Goal: Task Accomplishment & Management: Manage account settings

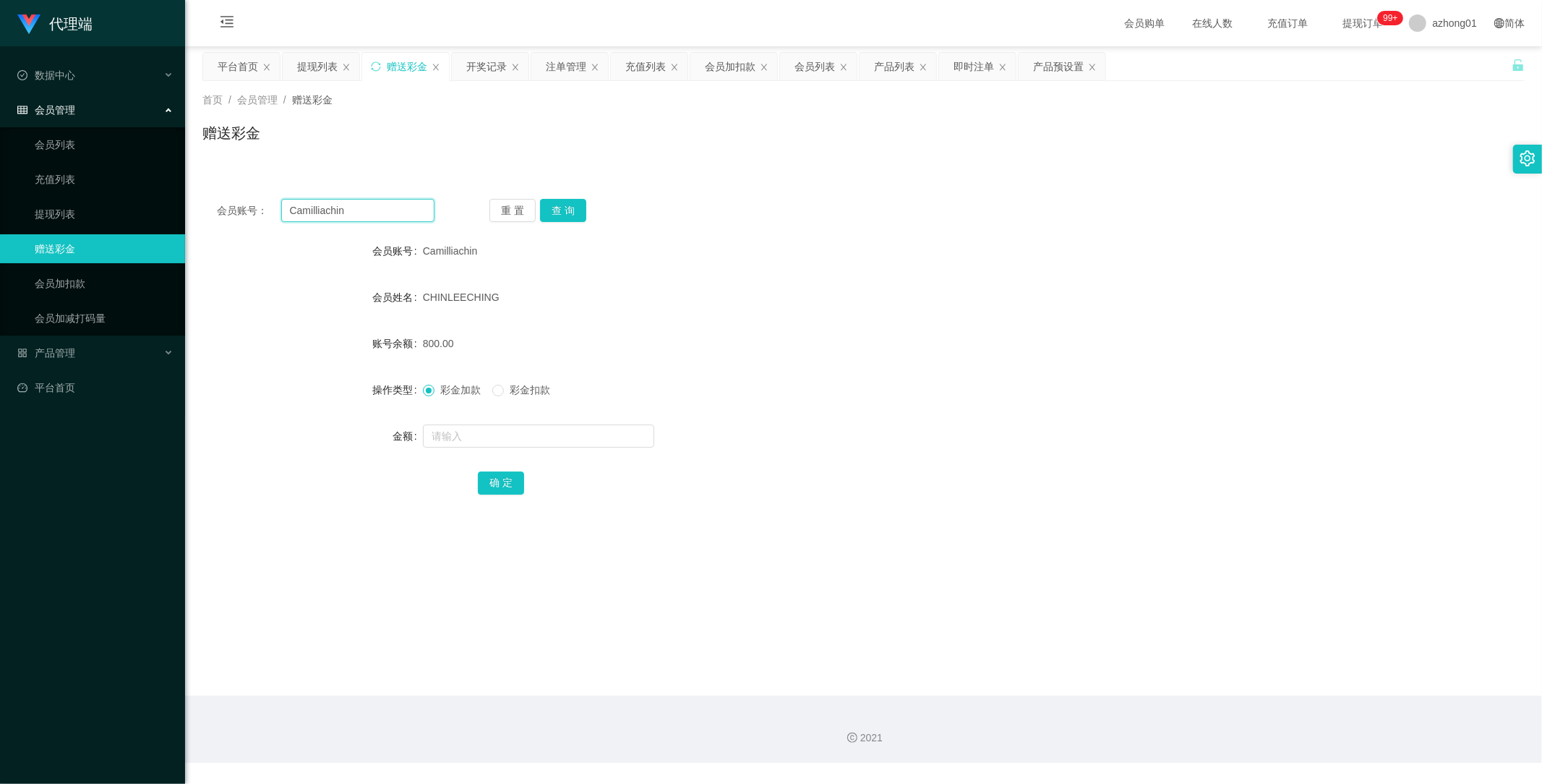
drag, startPoint x: 379, startPoint y: 214, endPoint x: 208, endPoint y: 207, distance: 171.1
click at [208, 207] on div "会员账号： Camilliachin 重 置 查 询" at bounding box center [863, 210] width 1322 height 23
paste input "text"
type input "Camilliachin"
click at [566, 205] on button "查 询" at bounding box center [563, 210] width 46 height 23
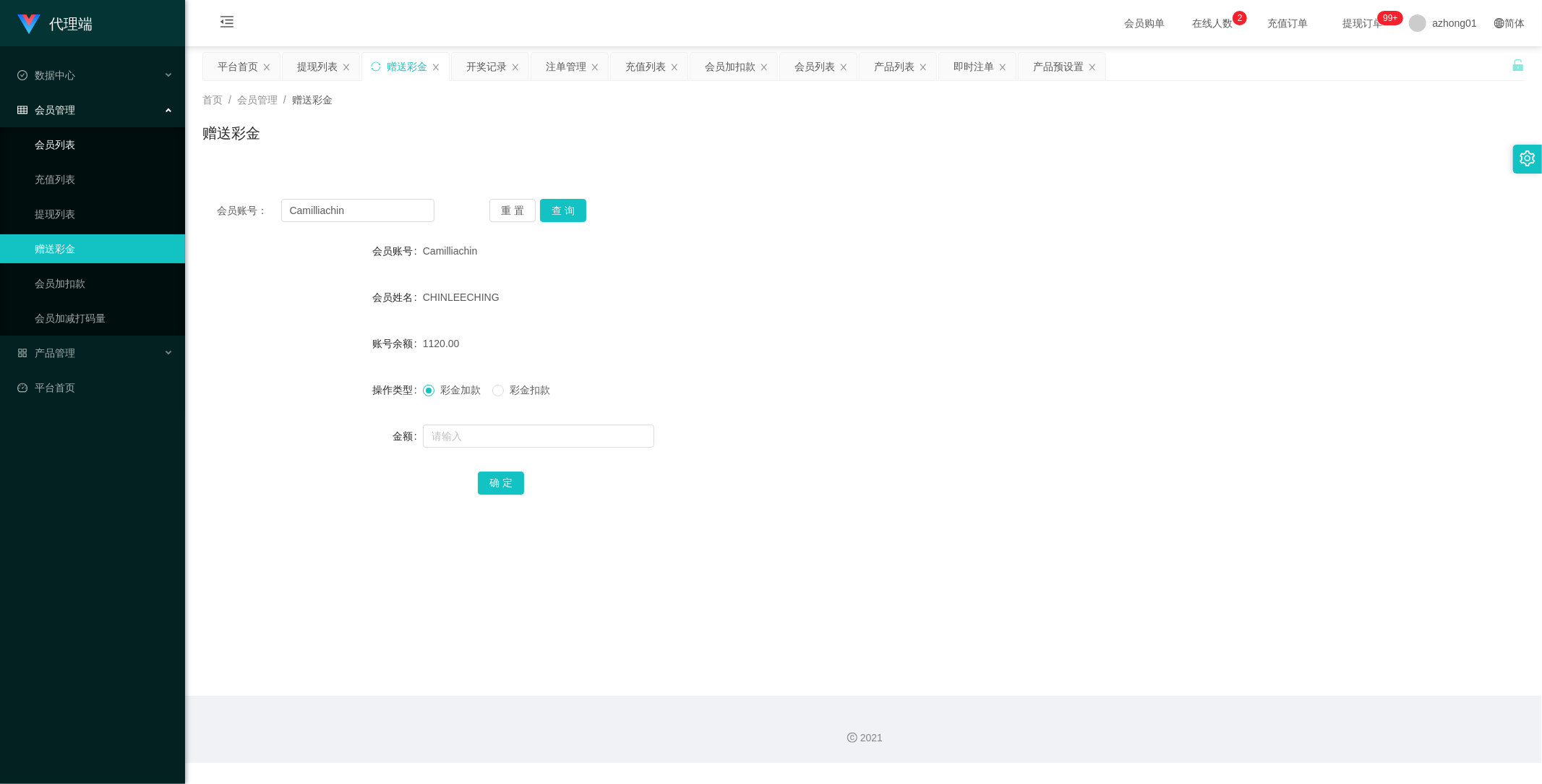
click at [72, 134] on link "会员列表" at bounding box center [104, 144] width 139 height 29
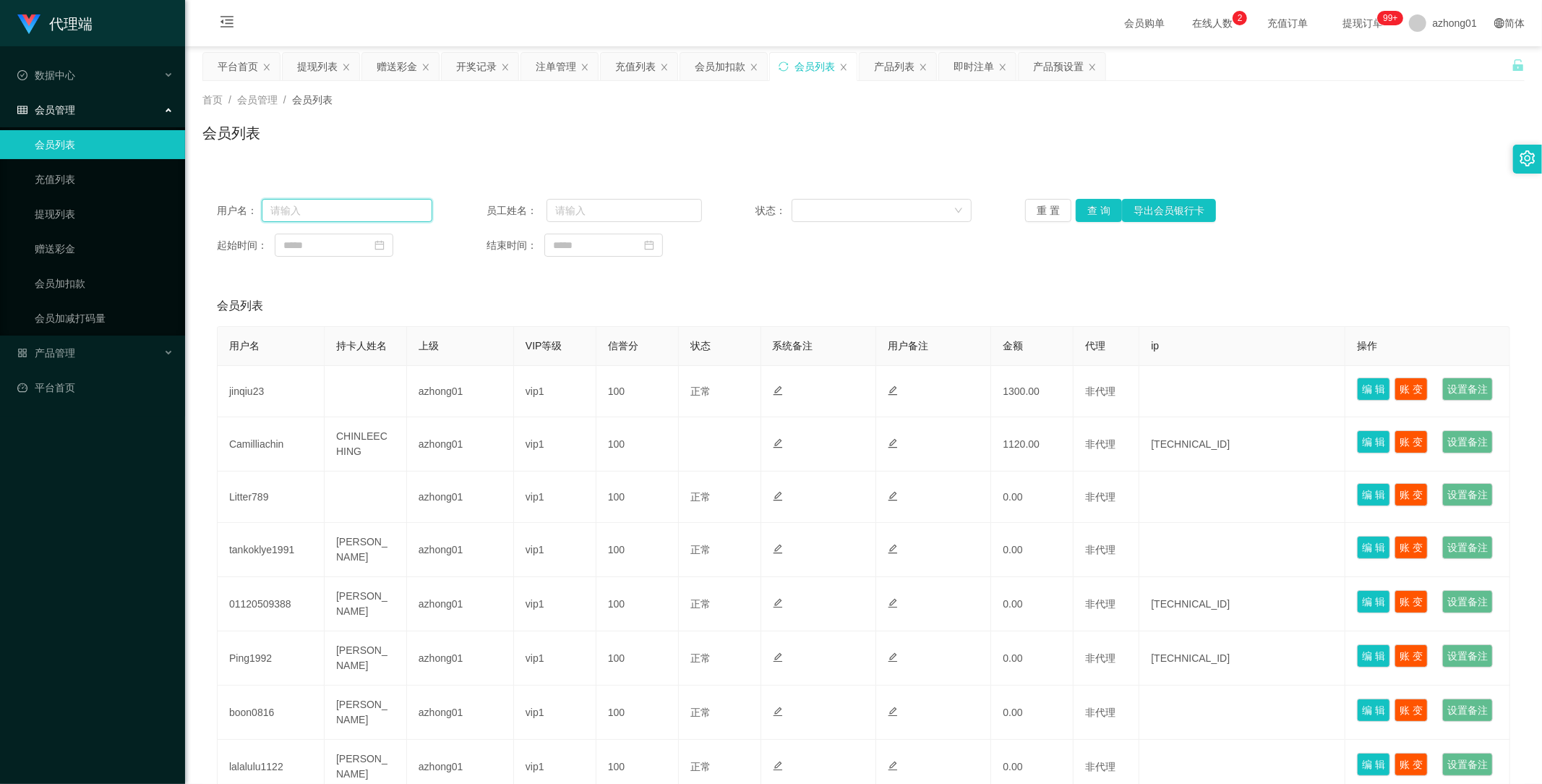
click at [347, 212] on input "text" at bounding box center [347, 210] width 171 height 23
paste input "Camilliachin"
type input "Camilliachin"
click at [1099, 212] on button "查 询" at bounding box center [1099, 210] width 46 height 23
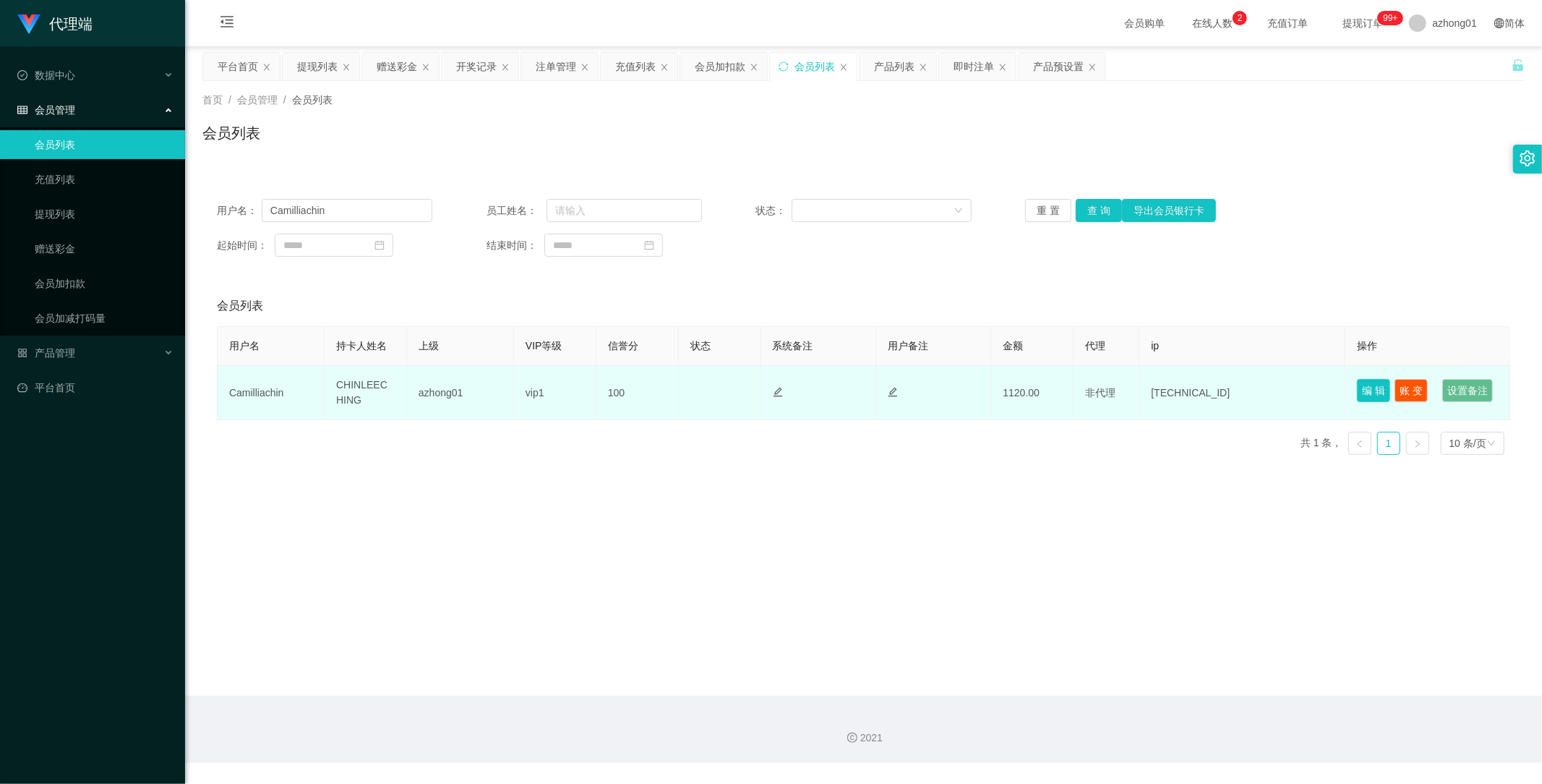
click at [1372, 392] on button "编 辑" at bounding box center [1374, 390] width 34 height 23
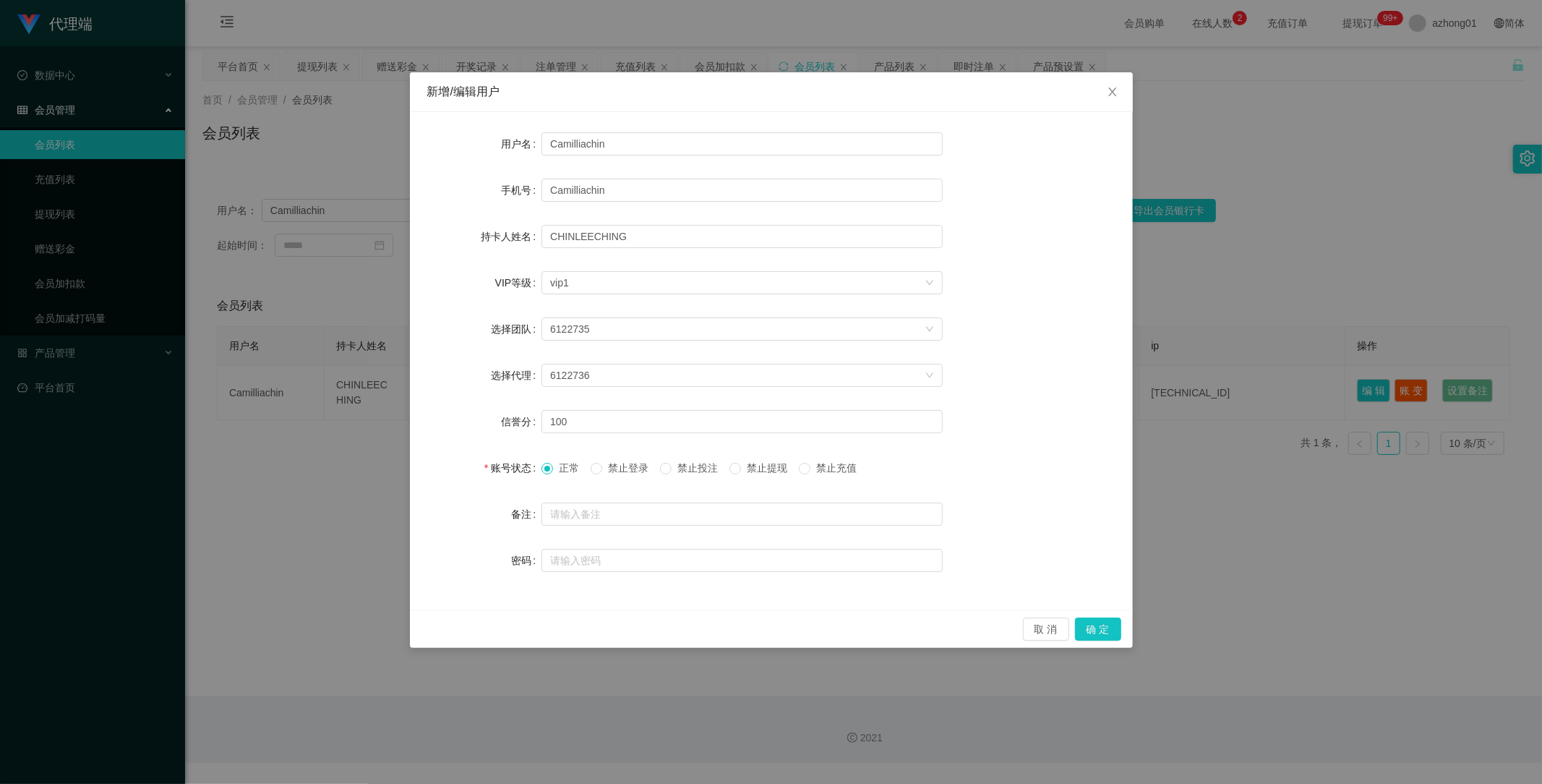
click at [1107, 480] on div "账号状态 正常 禁止登录 禁止投注 禁止提现 禁止充值" at bounding box center [771, 467] width 688 height 29
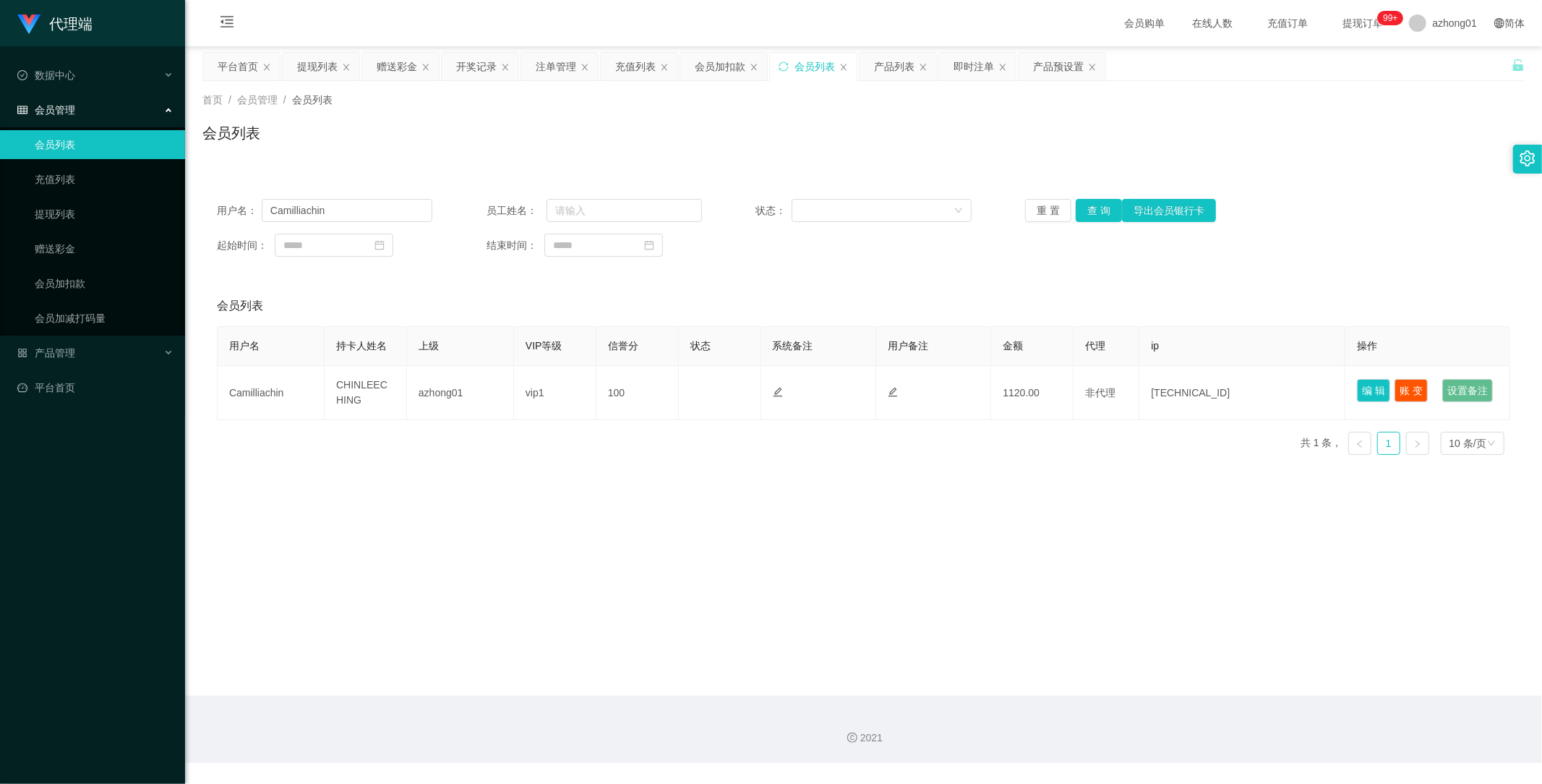
click at [1252, 504] on main "关闭左侧 关闭右侧 关闭其它 刷新页面 平台首页 提现列表 赠送彩金 开奖记录 注单管理 充值列表 会员加扣款 会员列表 产品列表 即时注单 产品预设置 首页…" at bounding box center [864, 371] width 1358 height 650
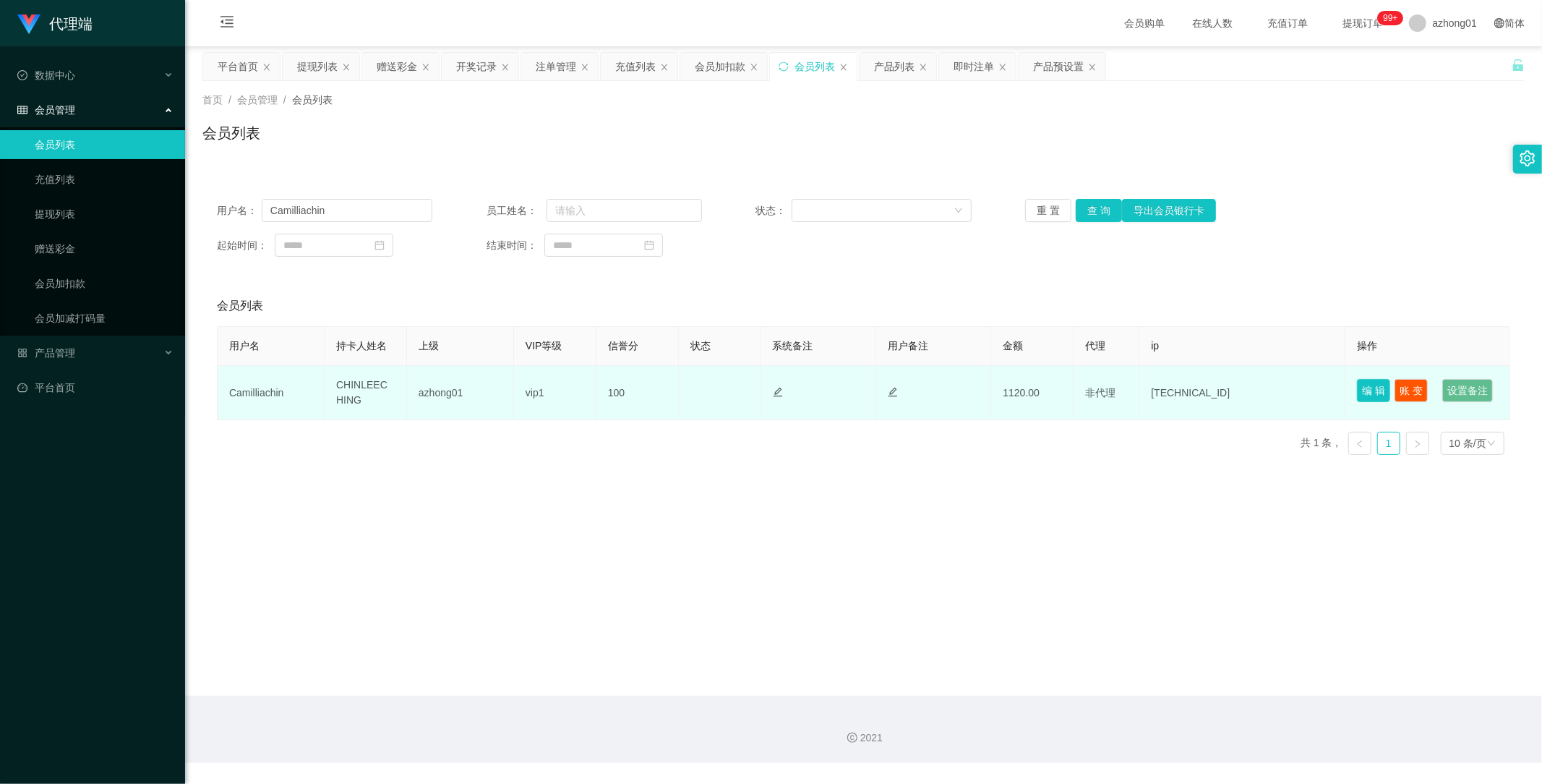
click at [1370, 393] on button "编 辑" at bounding box center [1374, 390] width 34 height 23
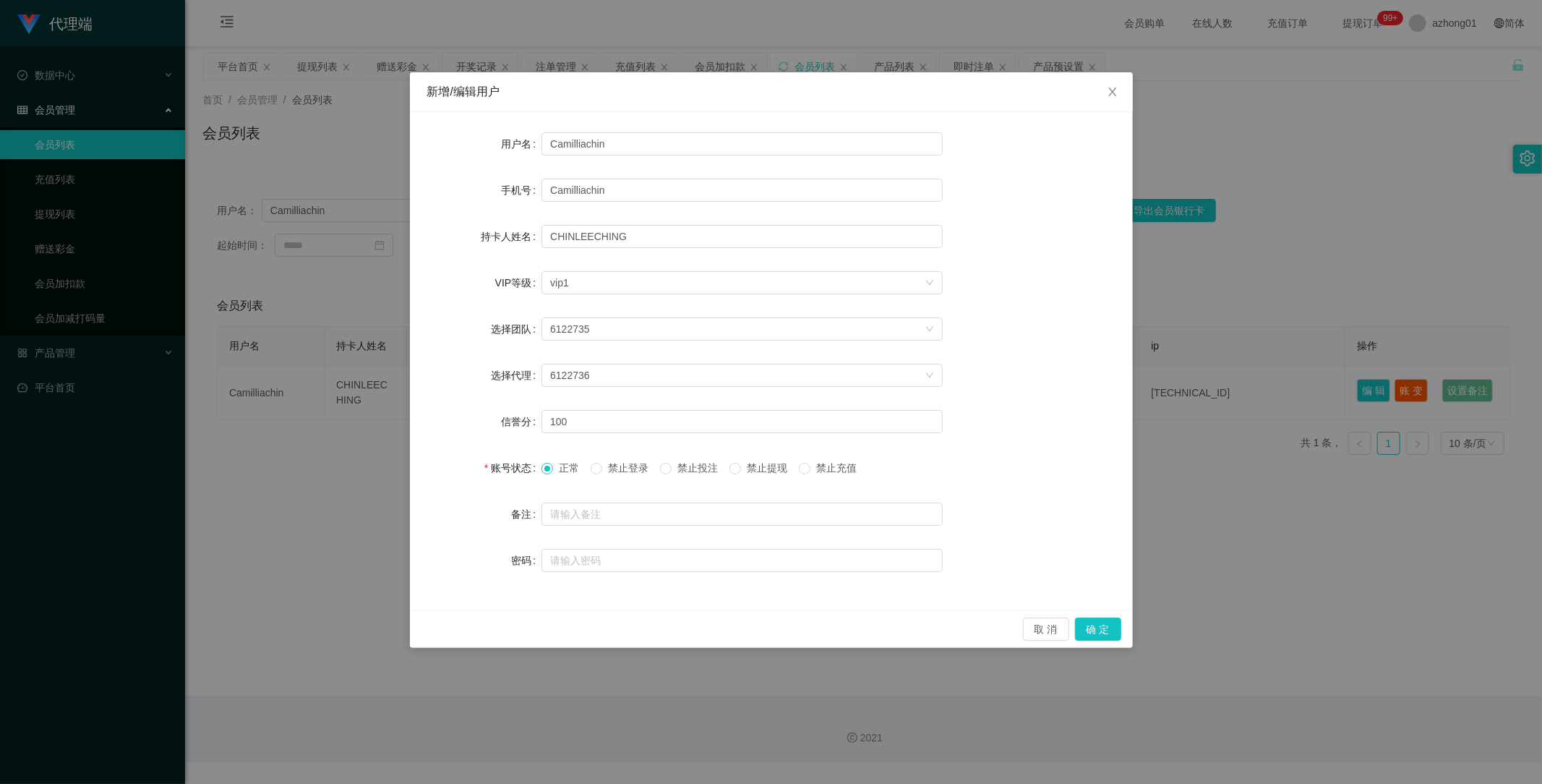
drag, startPoint x: 1400, startPoint y: 284, endPoint x: 1405, endPoint y: 265, distance: 19.6
click at [1403, 275] on div "新增/编辑用户 用户名 Camilliachin 手机号 Camilliachin 持卡人姓名 [PERSON_NAME] VIP等级 选择VIP等级 vip…" at bounding box center [771, 392] width 1542 height 784
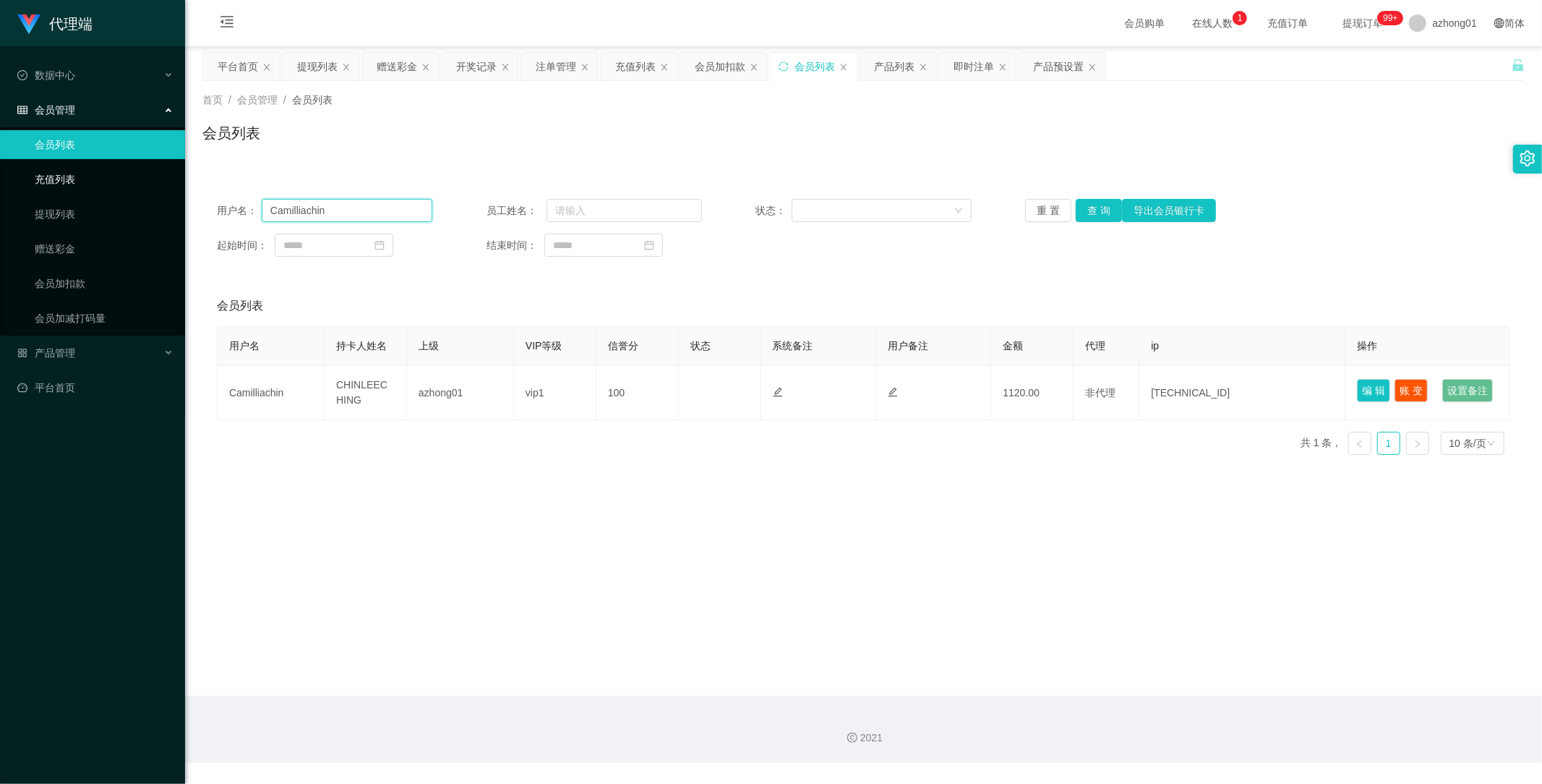
drag, startPoint x: 360, startPoint y: 213, endPoint x: 177, endPoint y: 187, distance: 184.8
click at [177, 187] on section "代理端 数据中心 会员管理 会员列表 充值列表 提现列表 赠送彩金 会员加扣款 会员加减打码量 产品管理 开奖记录 注单管理 产品列表 即时注单 产品预设置 …" at bounding box center [771, 382] width 1542 height 763
click at [63, 241] on link "赠送彩金" at bounding box center [104, 249] width 139 height 29
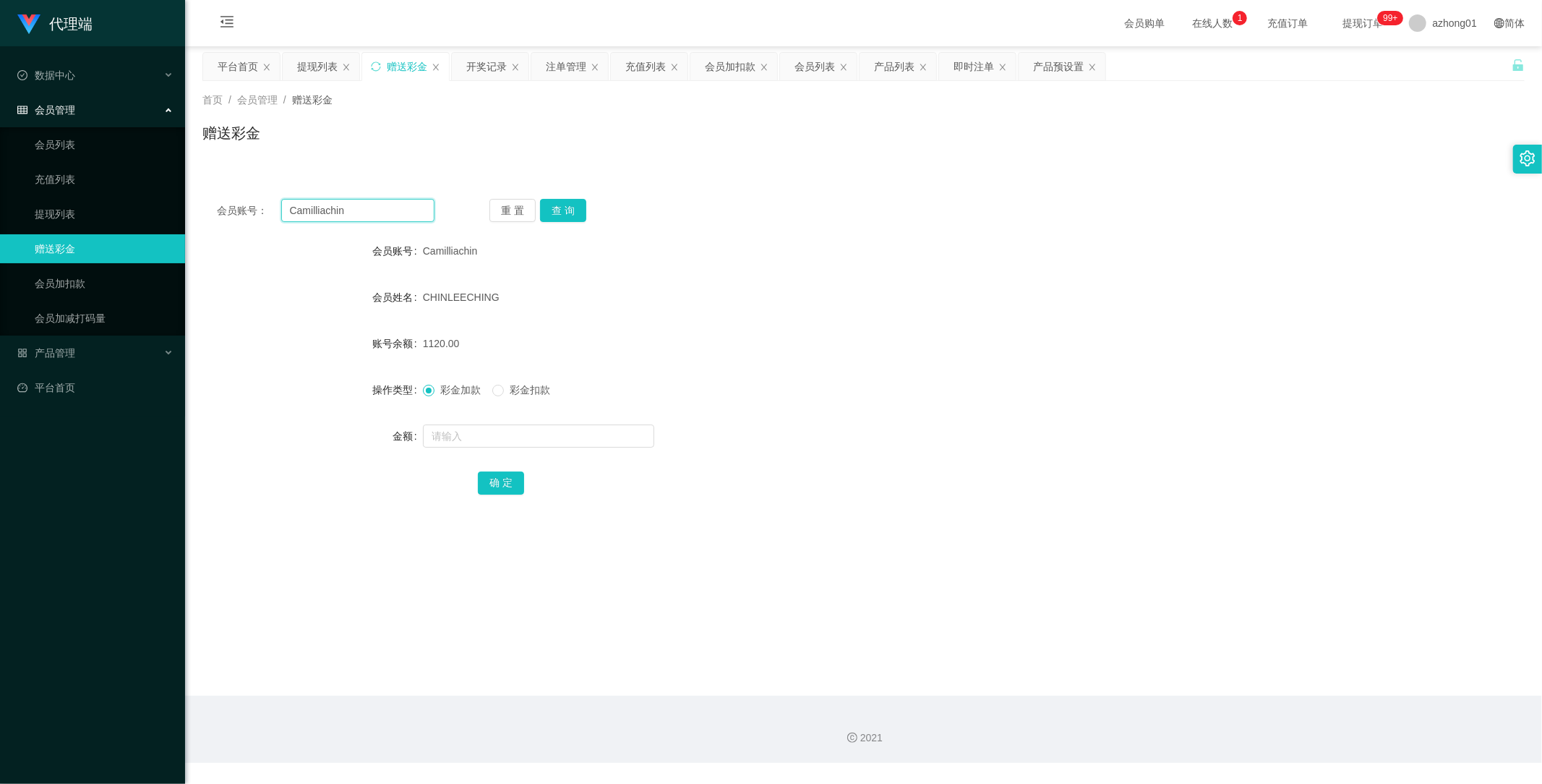
drag, startPoint x: 395, startPoint y: 213, endPoint x: 203, endPoint y: 208, distance: 192.1
click at [205, 208] on div "会员账号： Camilliachin 重 置 查 询" at bounding box center [863, 210] width 1322 height 23
click at [573, 211] on button "查 询" at bounding box center [563, 210] width 46 height 23
click at [565, 212] on button "查 询" at bounding box center [563, 210] width 46 height 23
click at [572, 203] on button "查 询" at bounding box center [563, 210] width 46 height 23
